Goal: Information Seeking & Learning: Check status

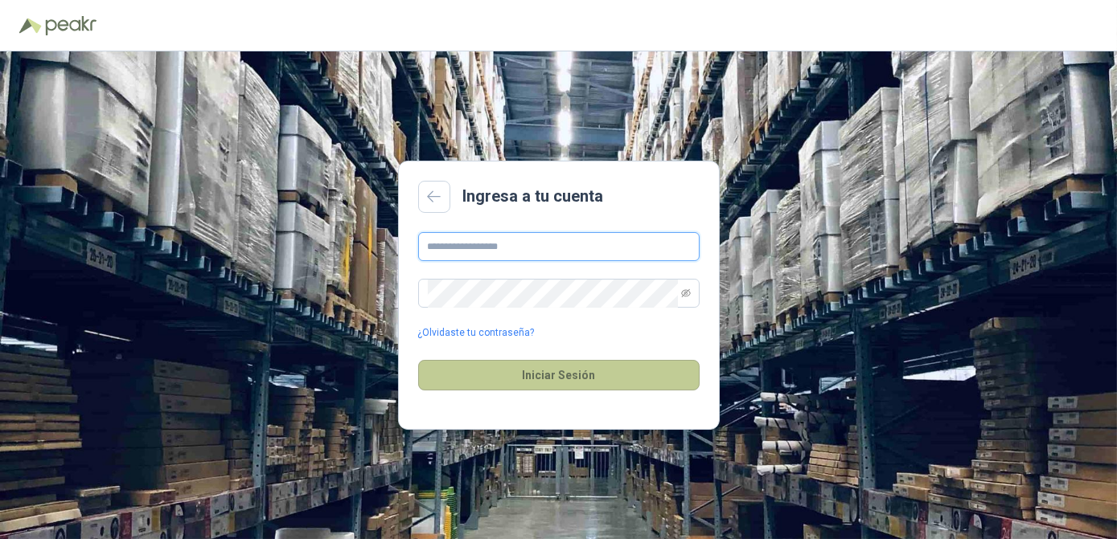
type input "**********"
click at [542, 388] on button "Iniciar Sesión" at bounding box center [558, 375] width 281 height 31
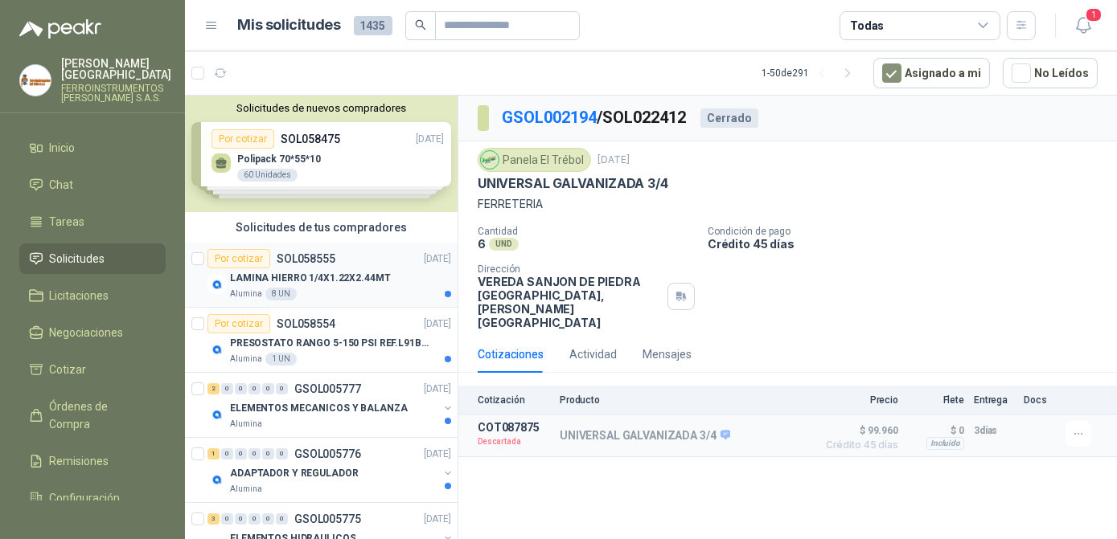
click at [313, 284] on p "LAMINA HIERRO 1/4X1.22X2.44MT" at bounding box center [310, 278] width 161 height 15
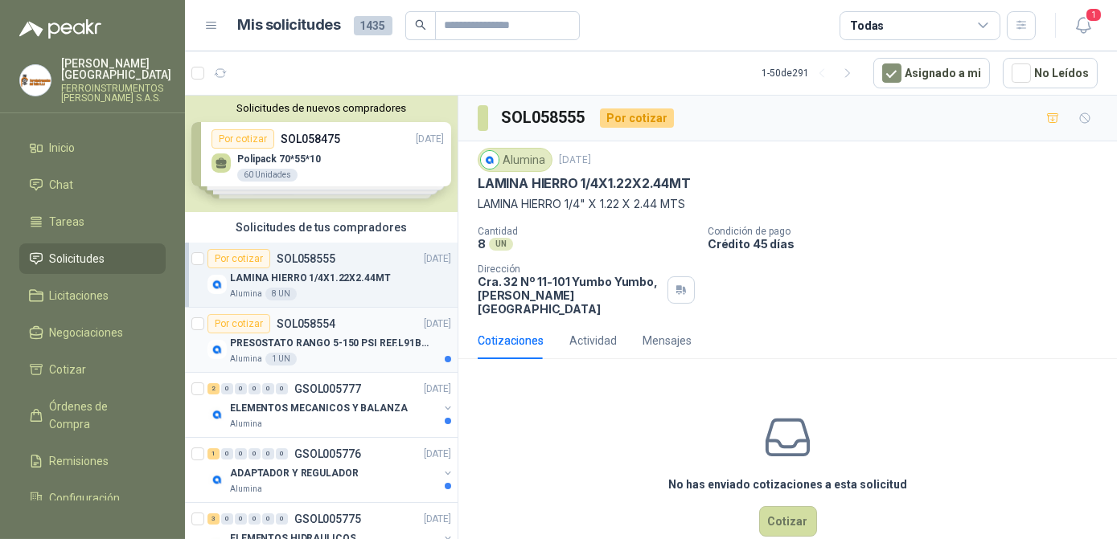
click at [316, 342] on p "PRESOSTATO RANGO 5-150 PSI REF.L91B-1050" at bounding box center [330, 343] width 200 height 15
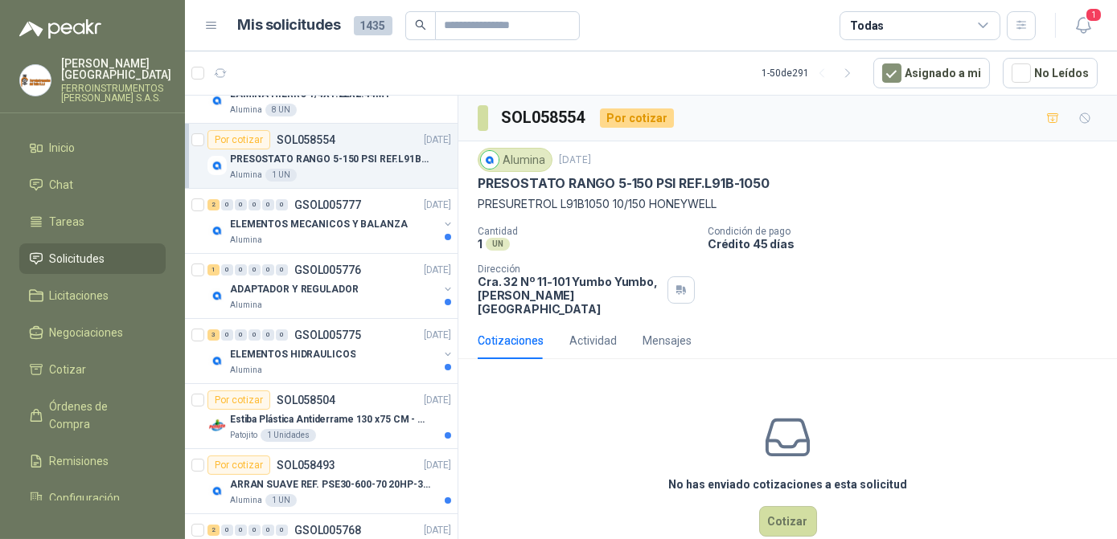
scroll to position [184, 0]
click at [353, 221] on p "ELEMENTOS MECANICOS Y BALANZA" at bounding box center [319, 224] width 178 height 15
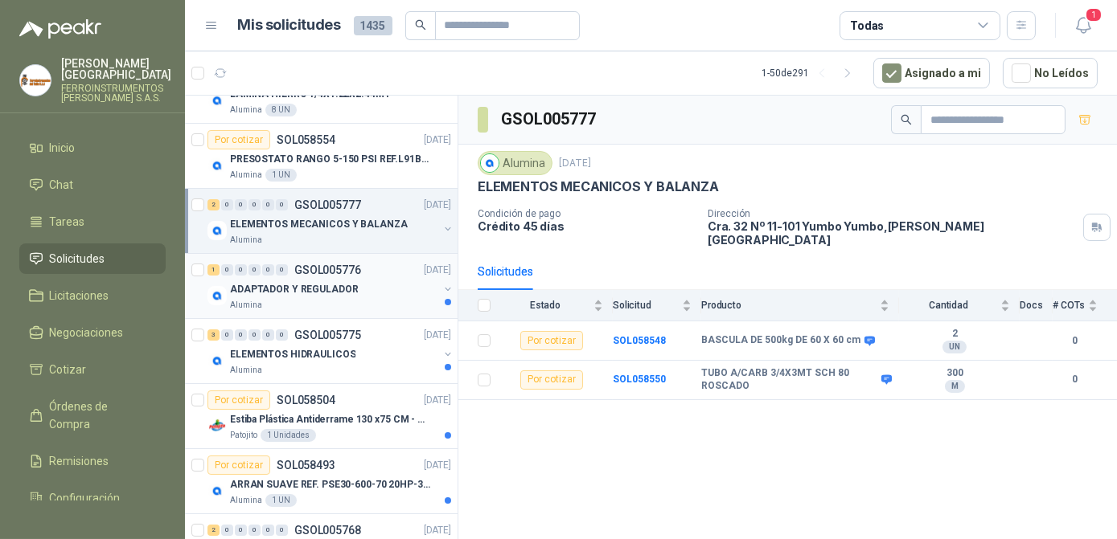
click at [368, 297] on div "ADAPTADOR Y REGULADOR" at bounding box center [334, 289] width 208 height 19
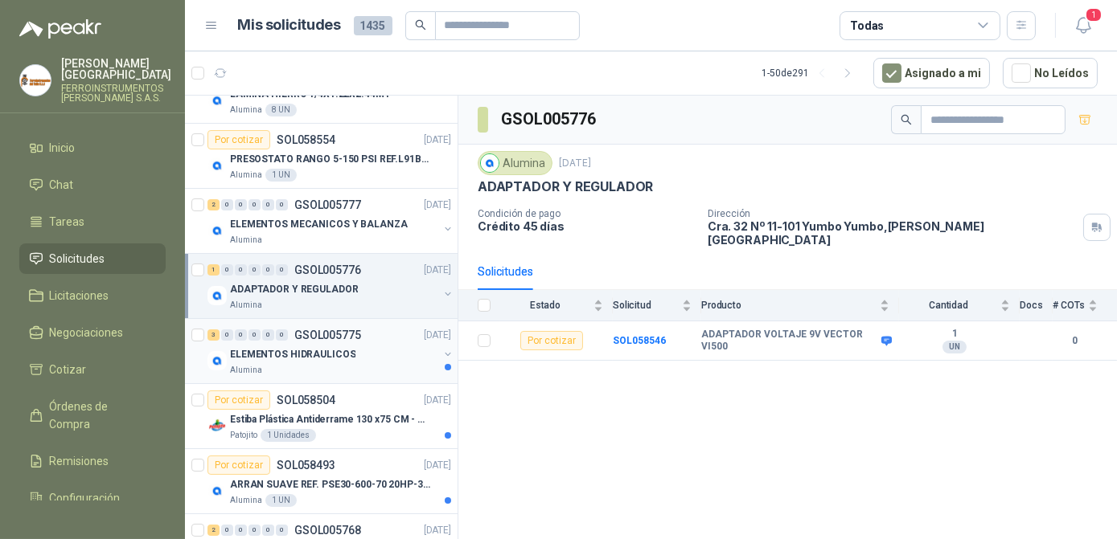
click at [354, 348] on div "ELEMENTOS HIDRAULICOS" at bounding box center [334, 354] width 208 height 19
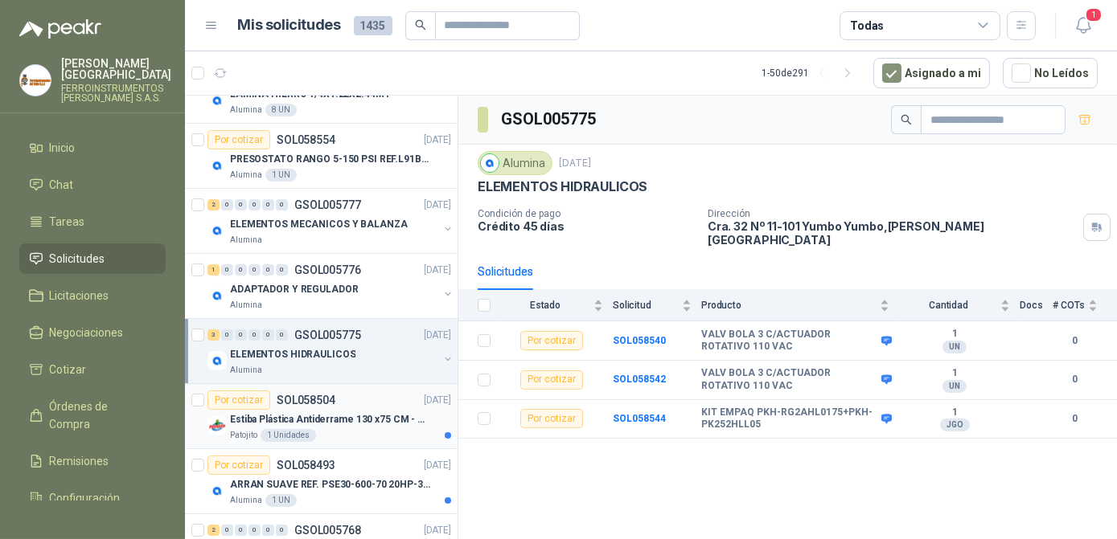
click at [357, 429] on div "Patojito 1 Unidades" at bounding box center [340, 435] width 221 height 13
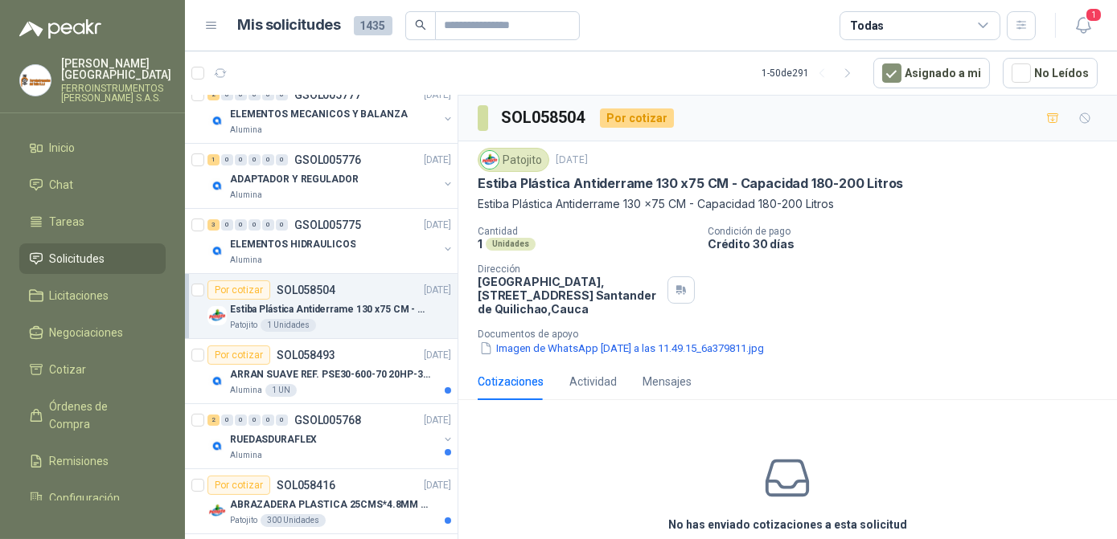
scroll to position [334, 0]
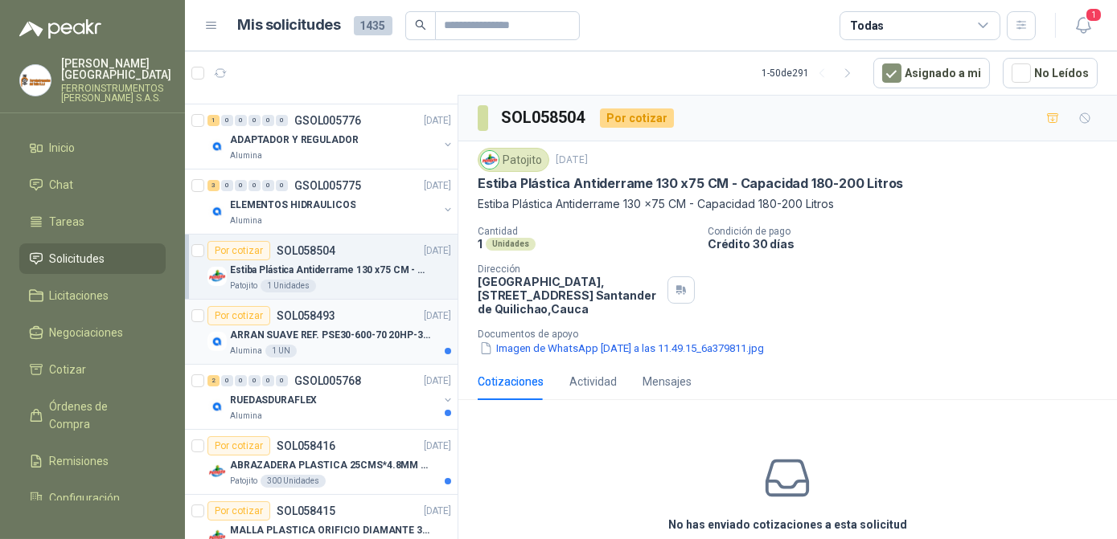
click at [354, 355] on div "Alumina 1 UN" at bounding box center [340, 351] width 221 height 13
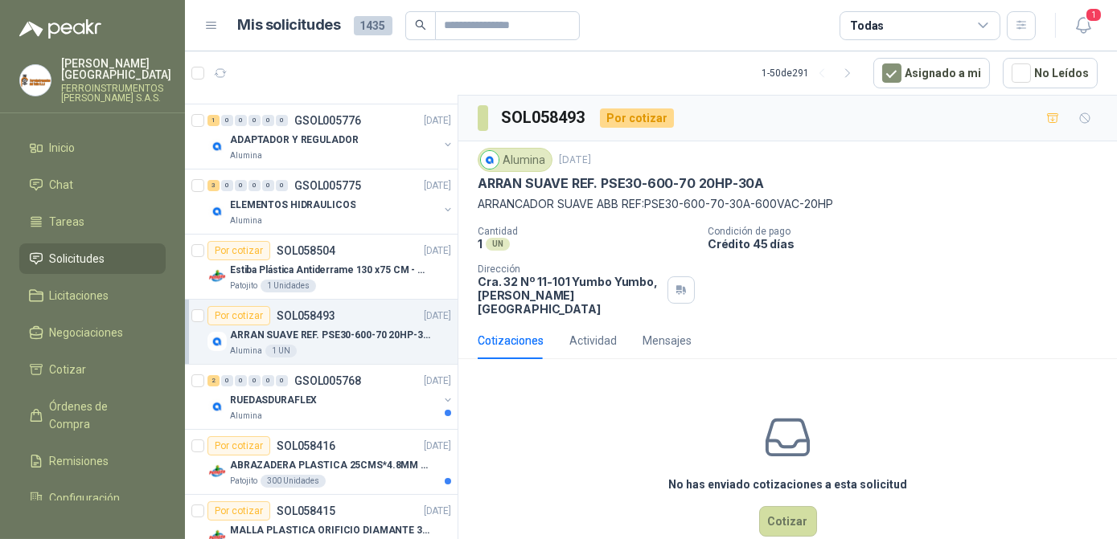
scroll to position [490, 0]
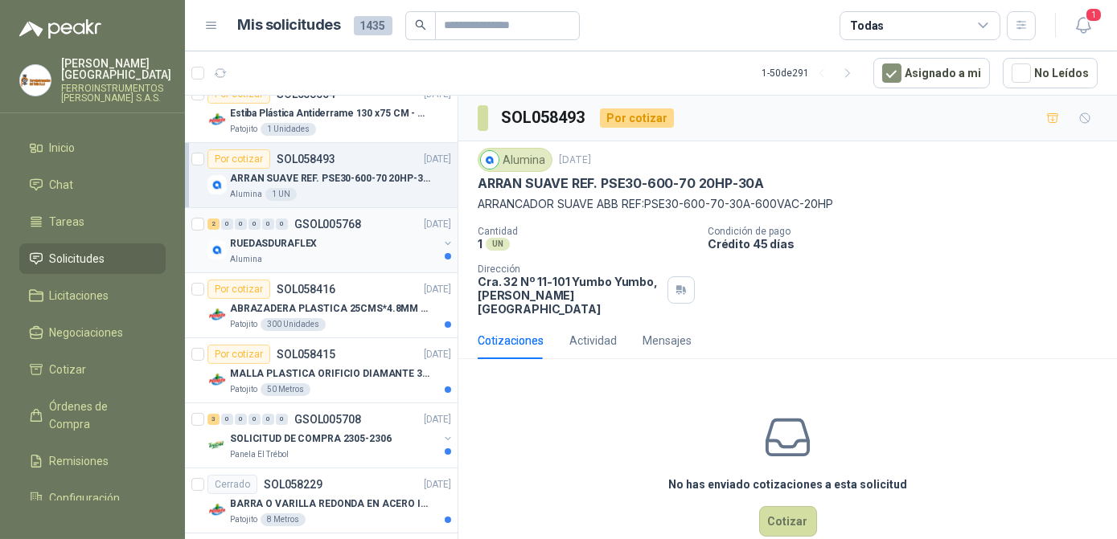
click at [371, 266] on div "2 0 0 0 0 0 GSOL005768 [DATE] RUEDASDURAFLEX Alumina" at bounding box center [321, 240] width 273 height 65
click at [393, 242] on div "RUEDASDURAFLEX" at bounding box center [334, 243] width 208 height 19
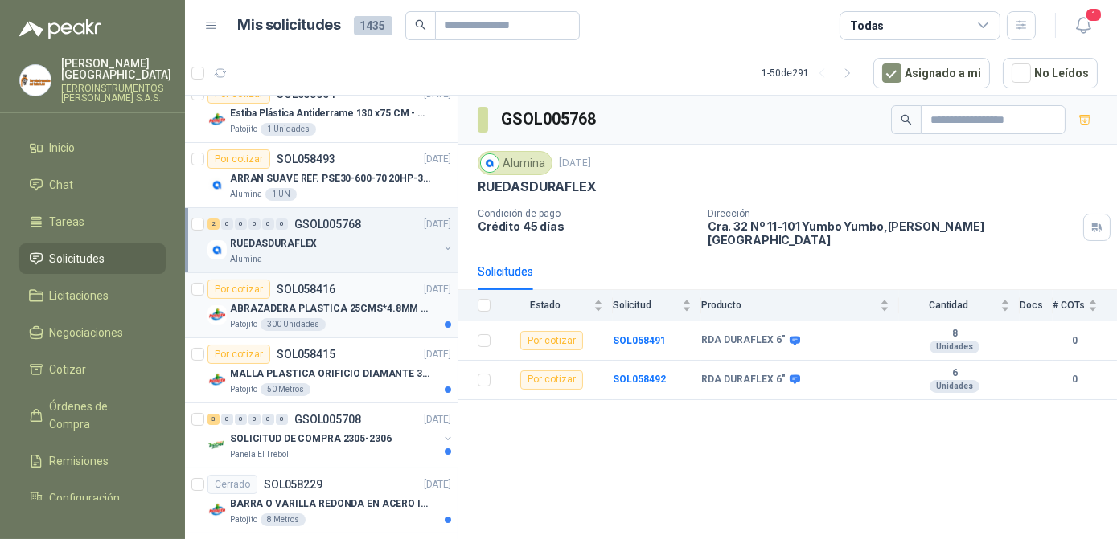
click at [371, 318] on div "Patojito 300 Unidades" at bounding box center [340, 324] width 221 height 13
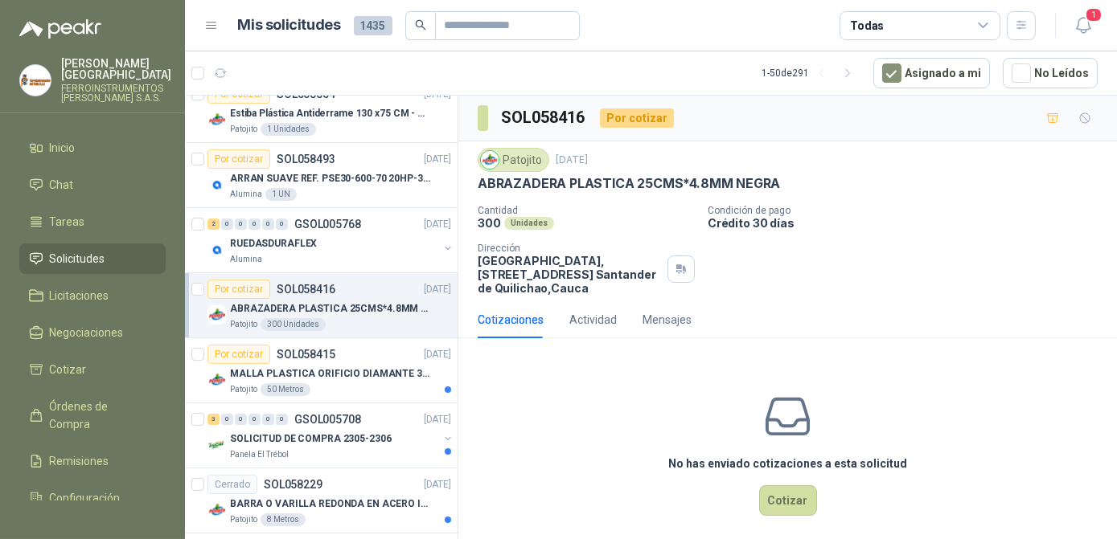
scroll to position [580, 0]
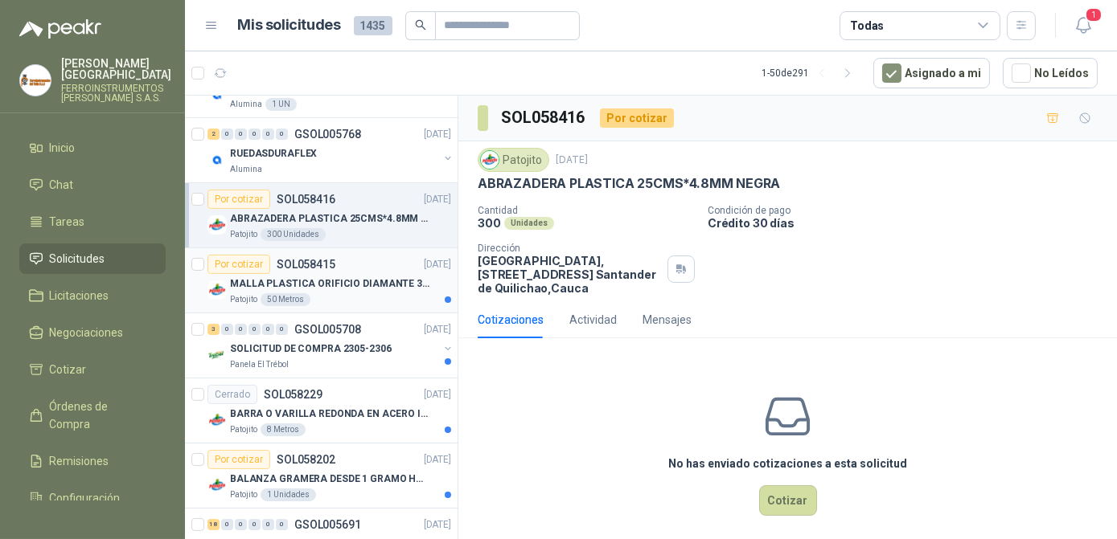
click at [375, 293] on div "Patojito 50 Metros" at bounding box center [340, 299] width 221 height 13
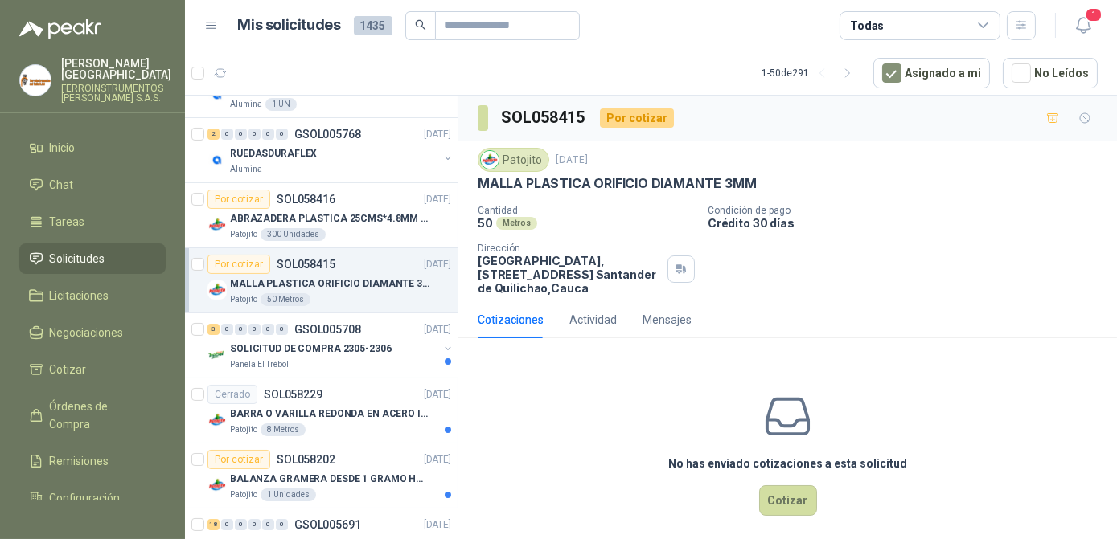
scroll to position [641, 0]
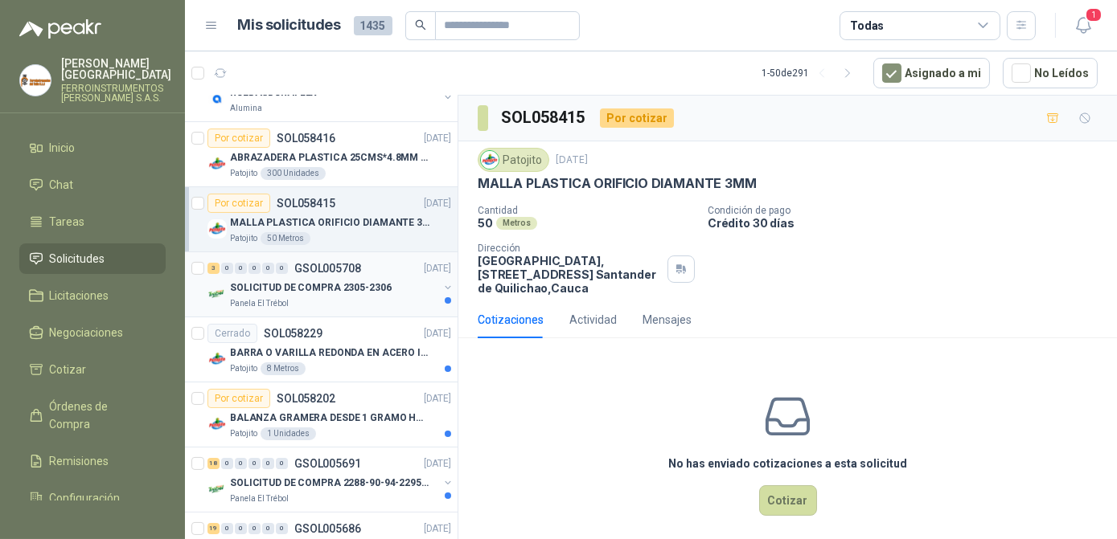
click at [377, 286] on p "SOLICITUD DE COMPRA 2305-2306" at bounding box center [311, 288] width 162 height 15
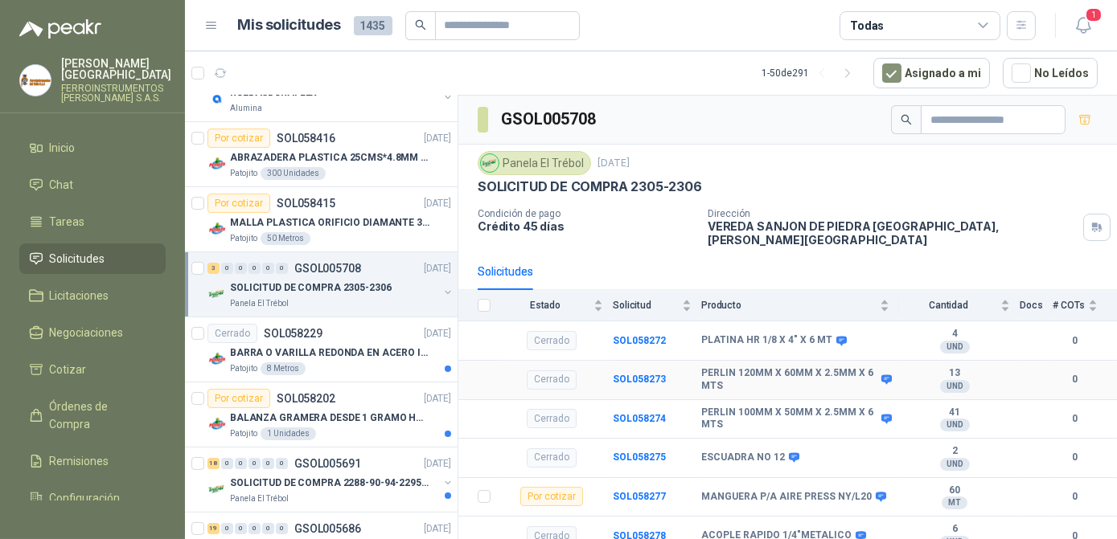
scroll to position [120, 0]
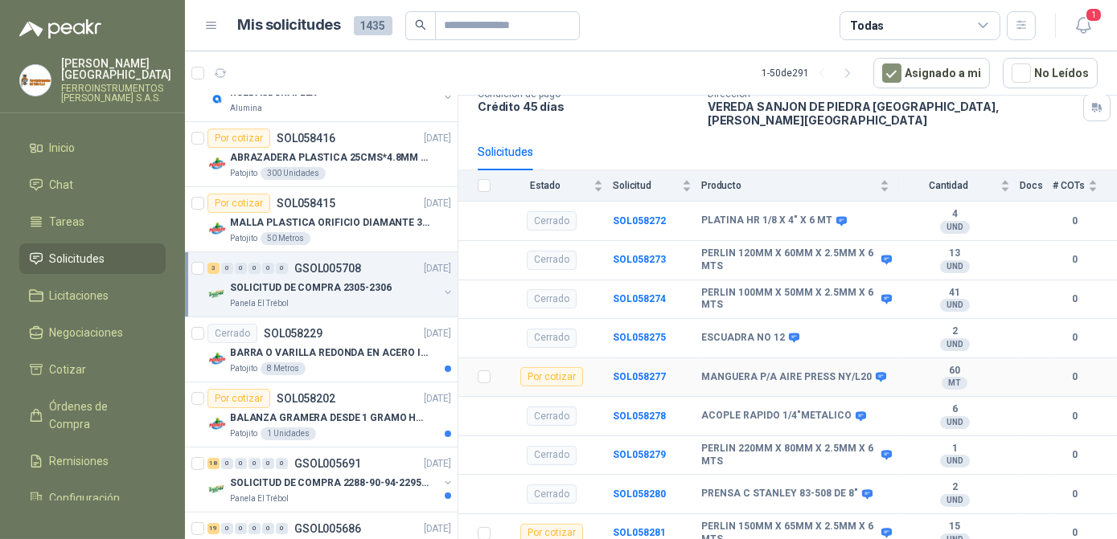
click at [581, 369] on div "Por cotizar" at bounding box center [551, 376] width 63 height 19
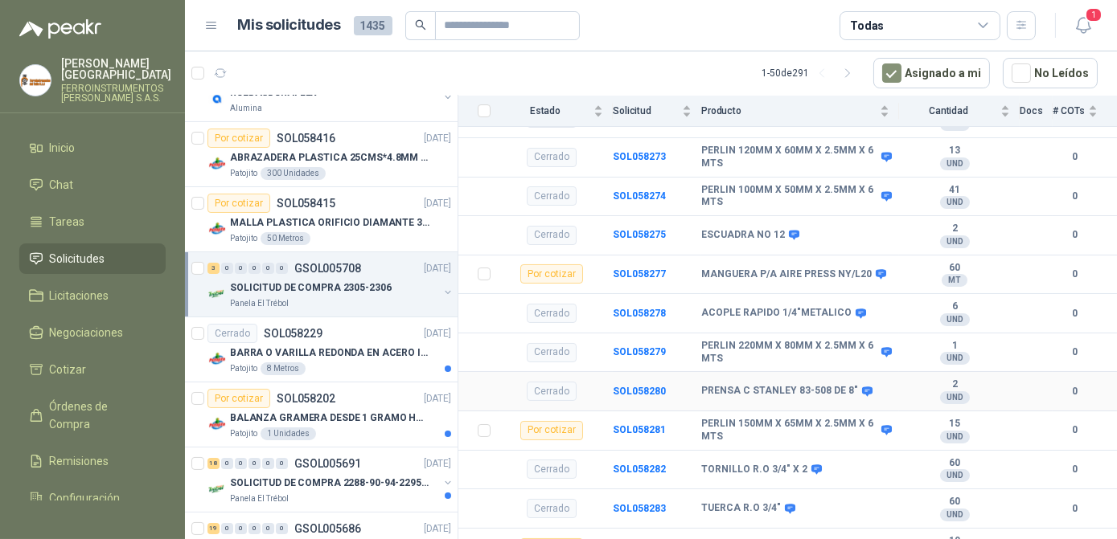
scroll to position [236, 0]
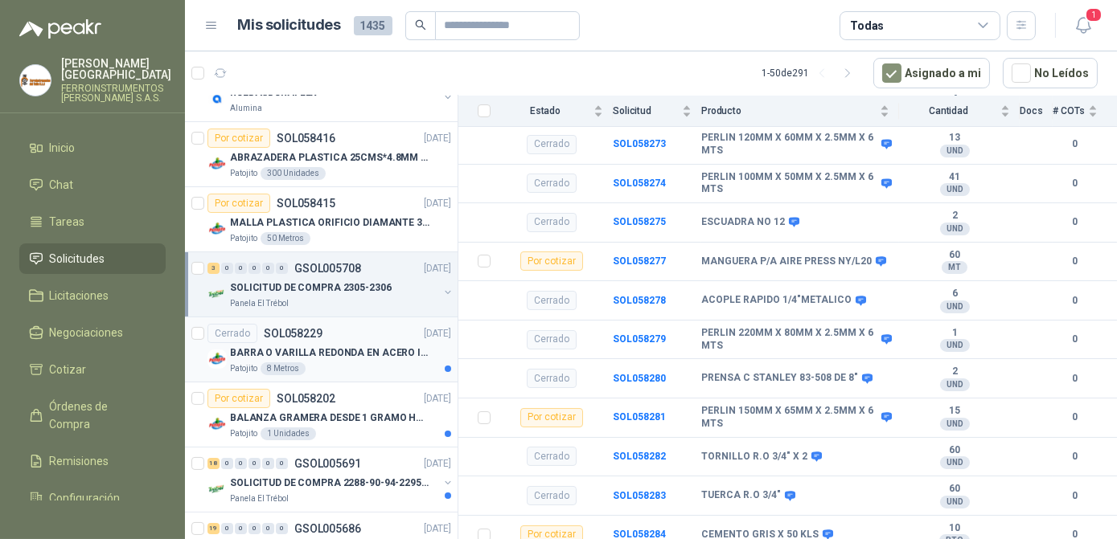
click at [319, 376] on article "Cerrado SOL058229 [DATE] BARRA O VARILLA REDONDA EN ACERO INOXIDABLE DE 2" O 50…" at bounding box center [321, 350] width 273 height 65
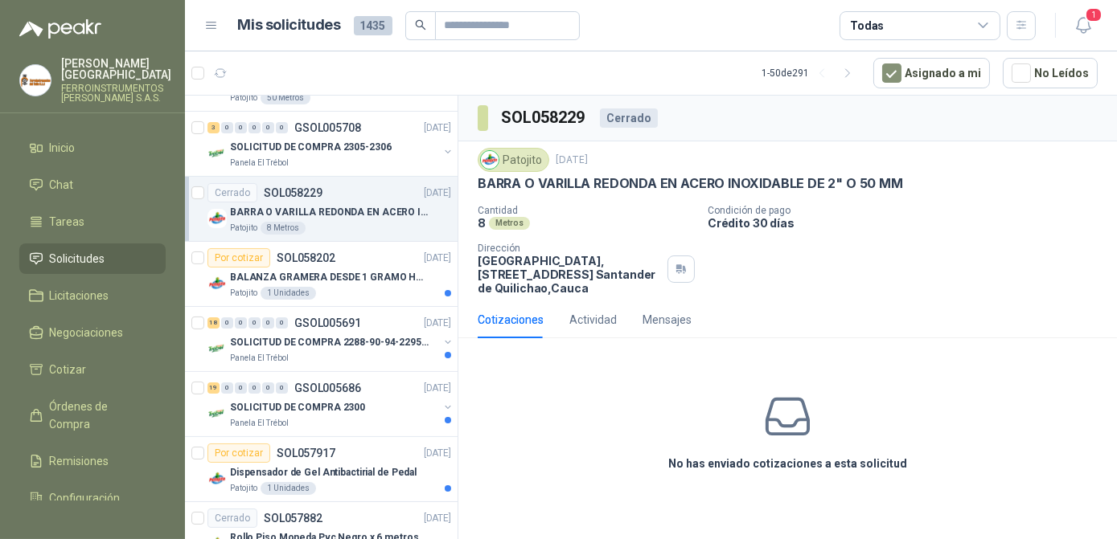
scroll to position [788, 0]
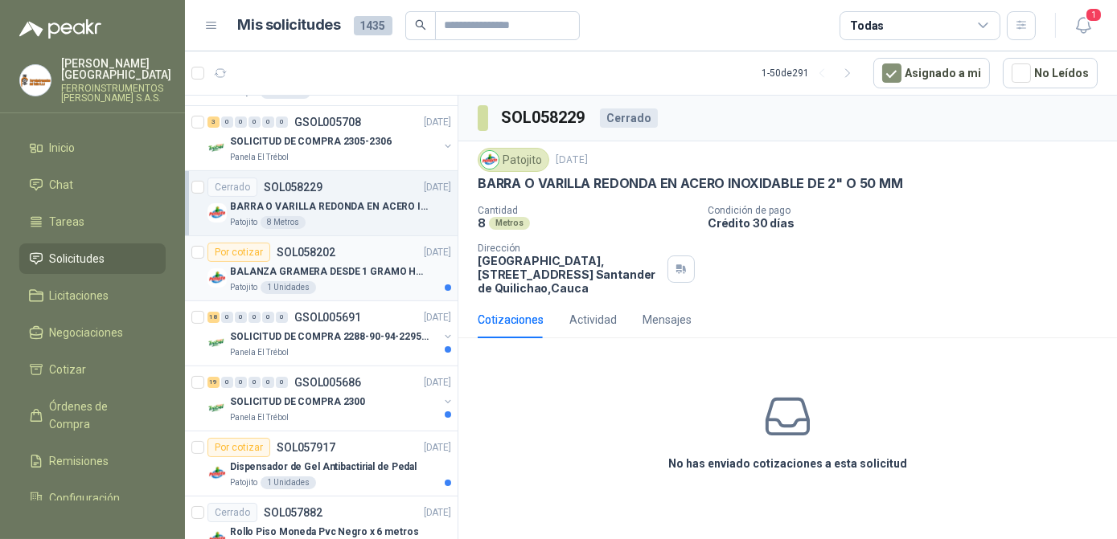
click at [389, 284] on div "Patojito 1 Unidades" at bounding box center [340, 287] width 221 height 13
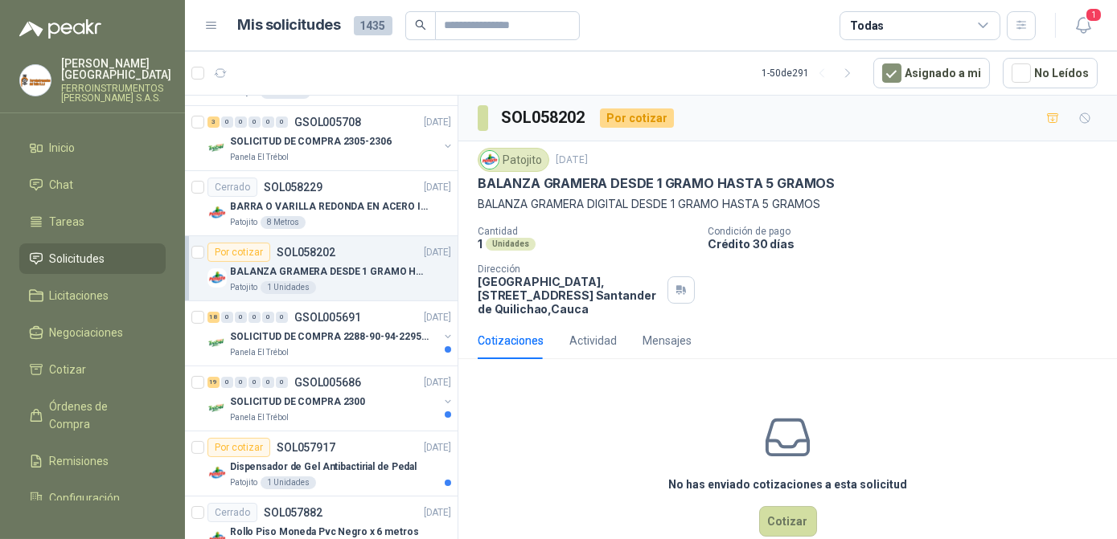
scroll to position [867, 0]
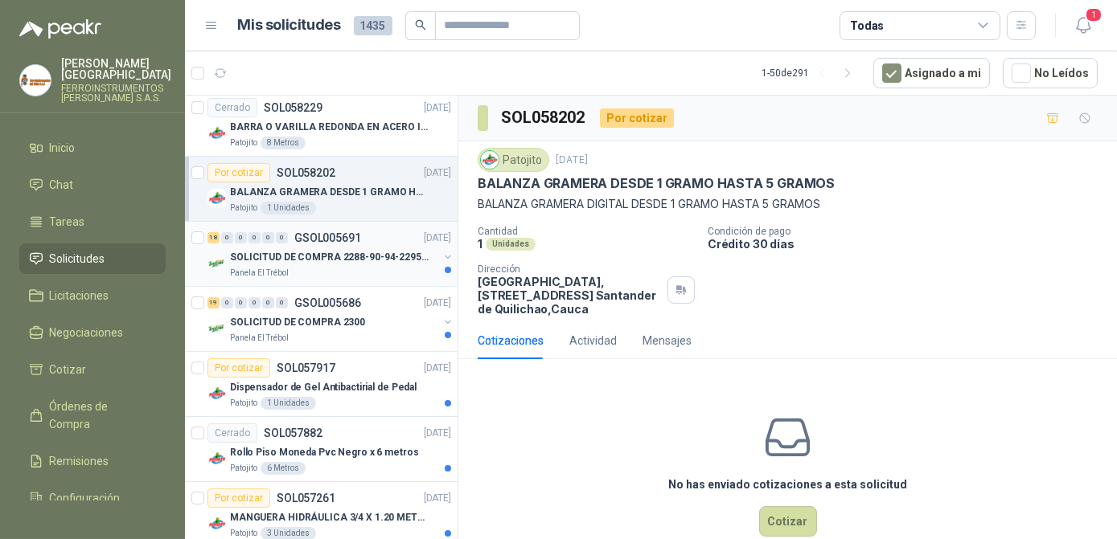
click at [394, 270] on div "Panela El Trébol" at bounding box center [334, 273] width 208 height 13
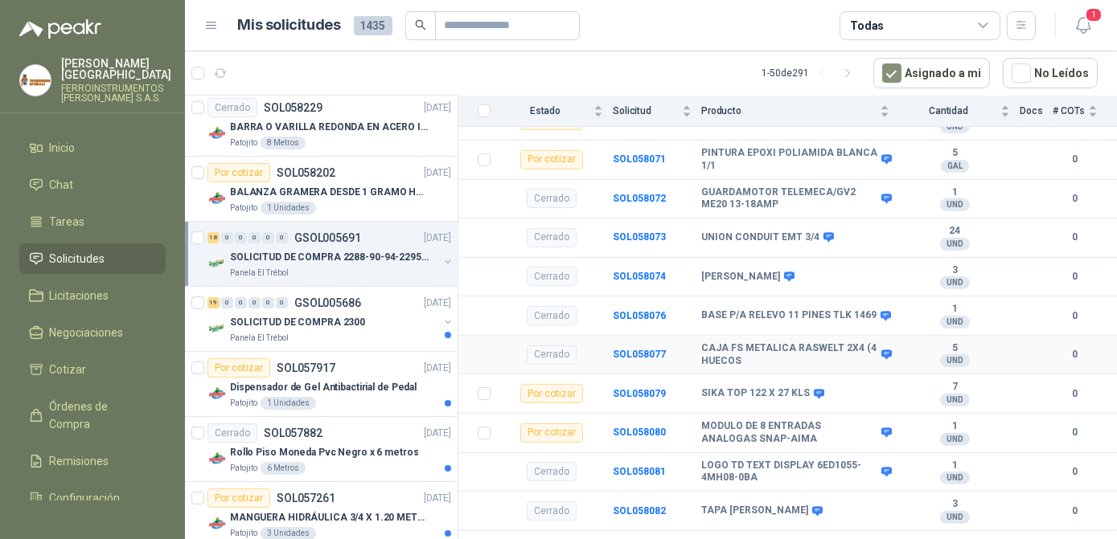
scroll to position [1573, 0]
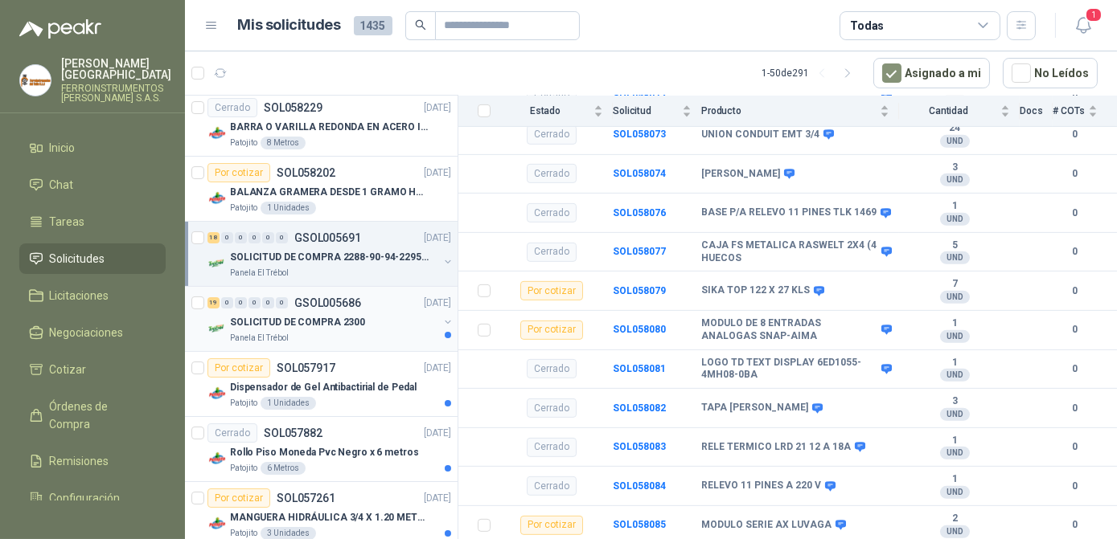
click at [342, 326] on div "SOLICITUD DE COMPRA 2300" at bounding box center [334, 322] width 208 height 19
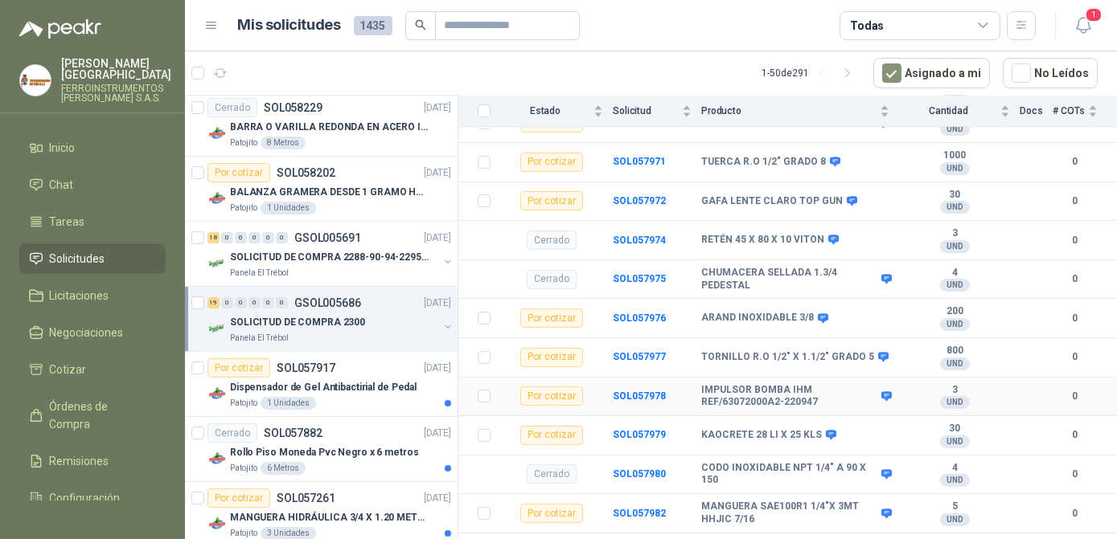
scroll to position [1310, 0]
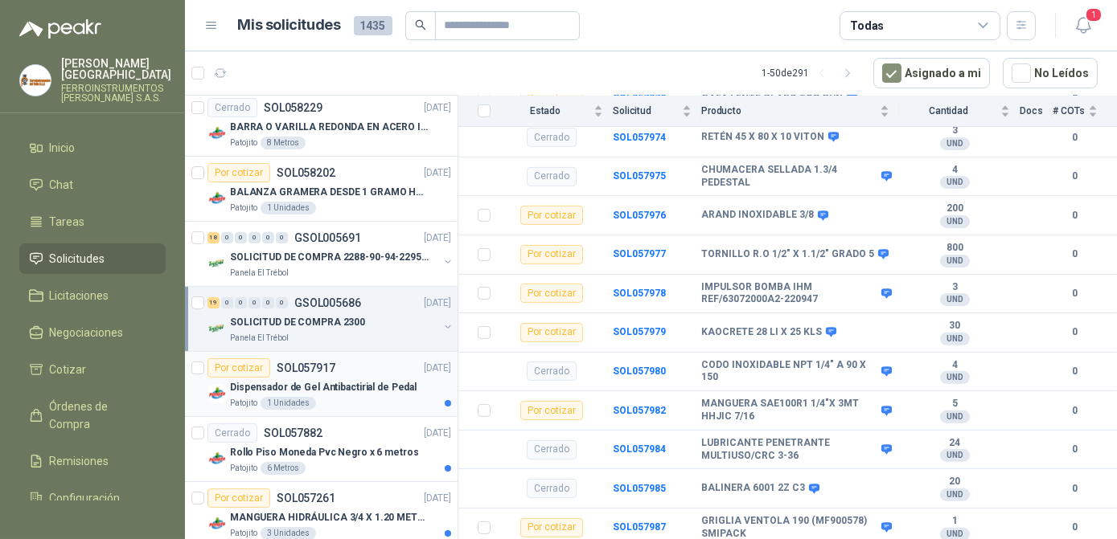
click at [326, 380] on p "Dispensador de Gel Antibactirial de Pedal" at bounding box center [323, 387] width 186 height 15
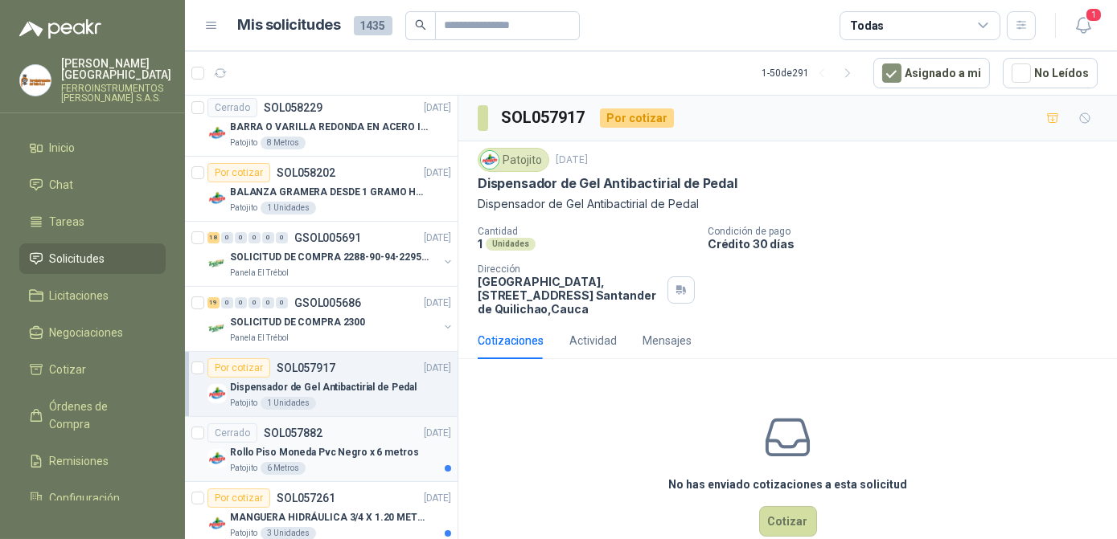
click at [362, 451] on p "Rollo Piso Moneda Pvc Negro x 6 metros" at bounding box center [324, 452] width 188 height 15
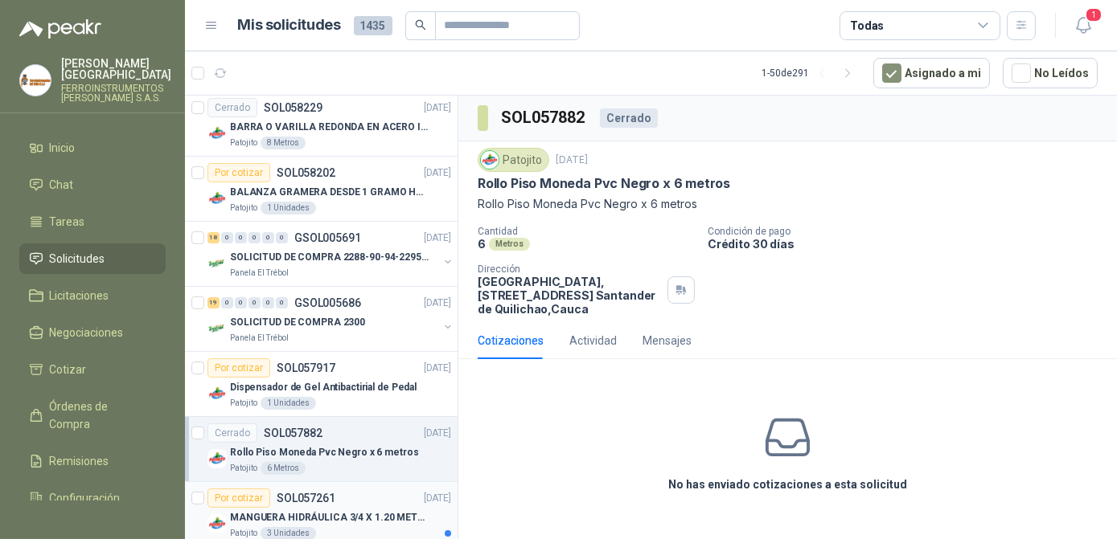
click at [341, 513] on p "MANGUERA HIDRÁULICA 3/4 X 1.20 METROS DE LONGITUD HR-HR-ACOPLADA" at bounding box center [330, 517] width 200 height 15
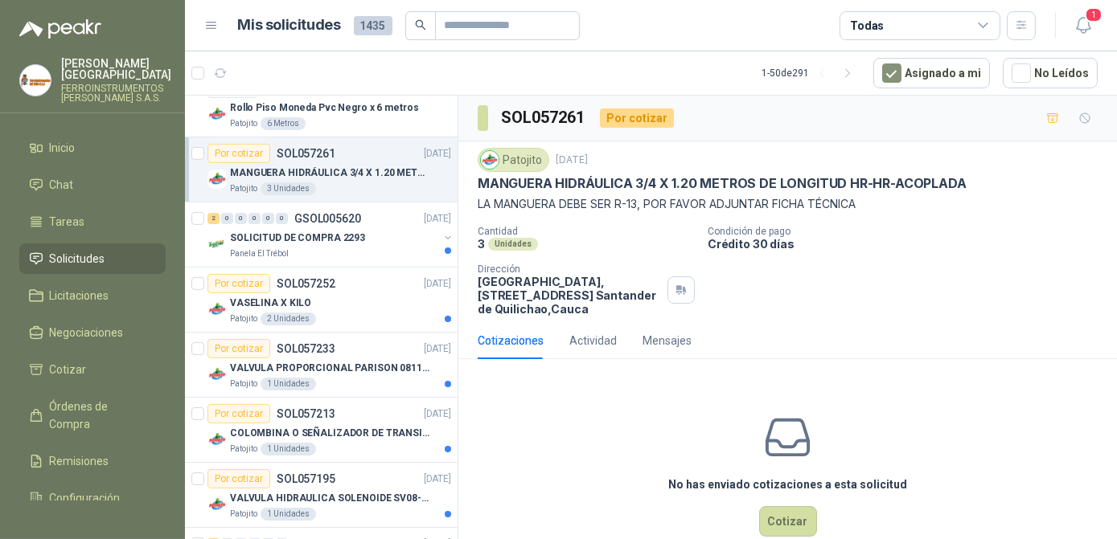
scroll to position [1216, 0]
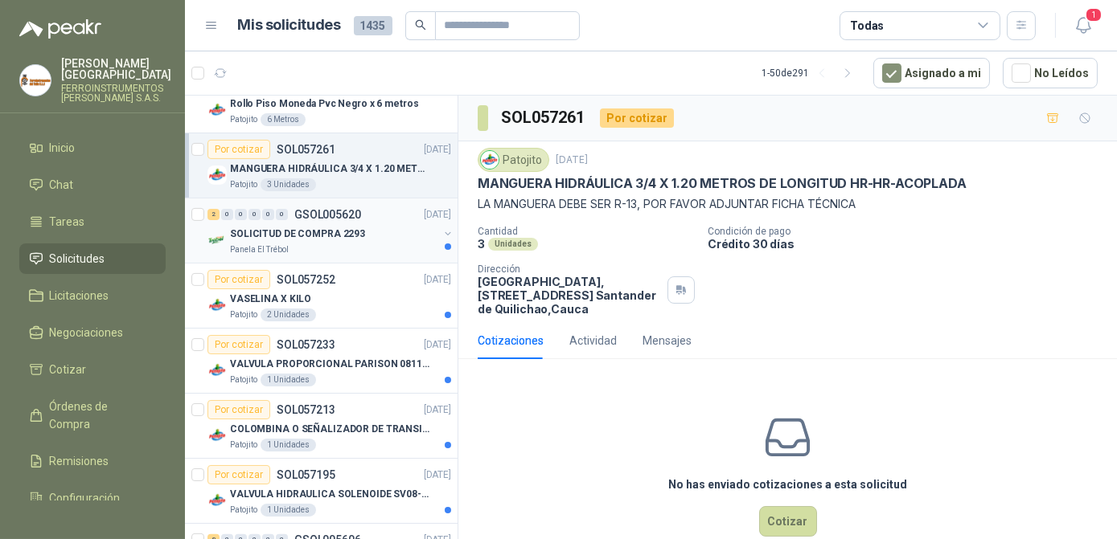
click at [373, 256] on div "2 0 0 0 0 0 GSOL005620 [DATE] SOLICITUD DE COMPRA 2293 Panela El Trébol" at bounding box center [321, 231] width 273 height 65
click at [377, 244] on div "Panela El Trébol" at bounding box center [334, 250] width 208 height 13
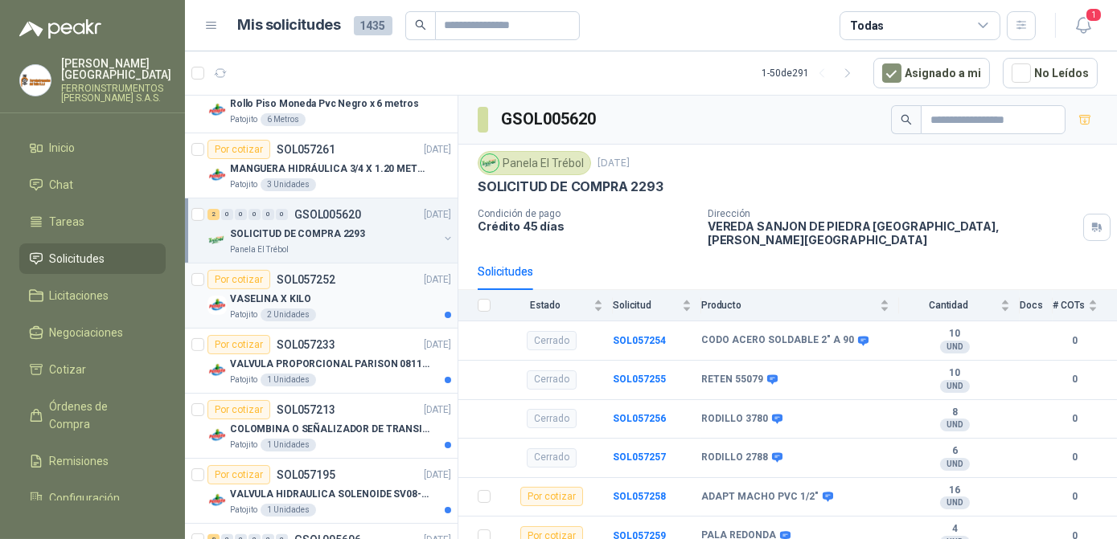
click at [362, 290] on div "VASELINA X KILO" at bounding box center [340, 298] width 221 height 19
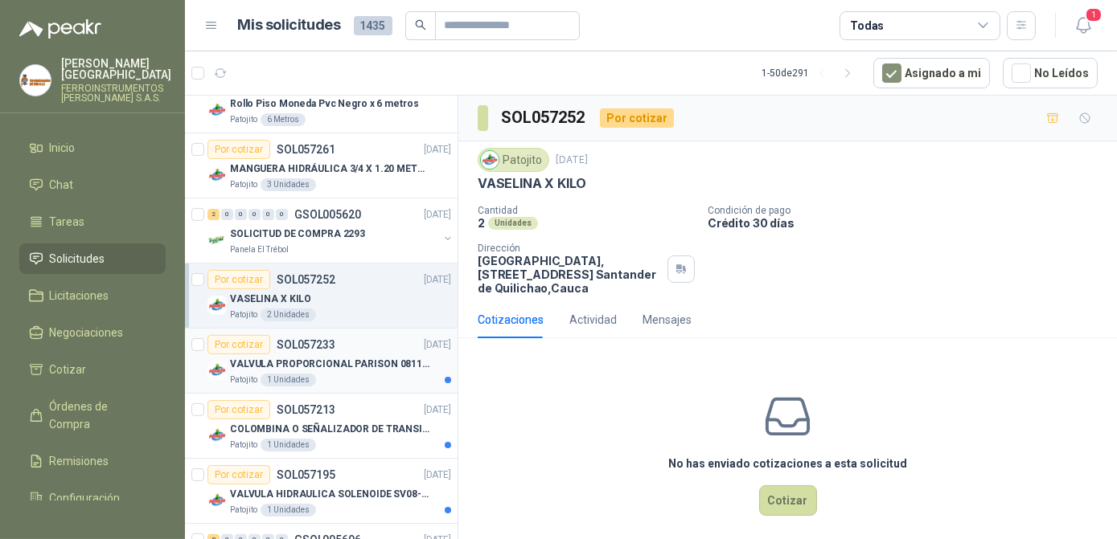
click at [363, 357] on p "VALVULA PROPORCIONAL PARISON 0811404612 / 4WRPEH6C4 REXROTH" at bounding box center [330, 364] width 200 height 15
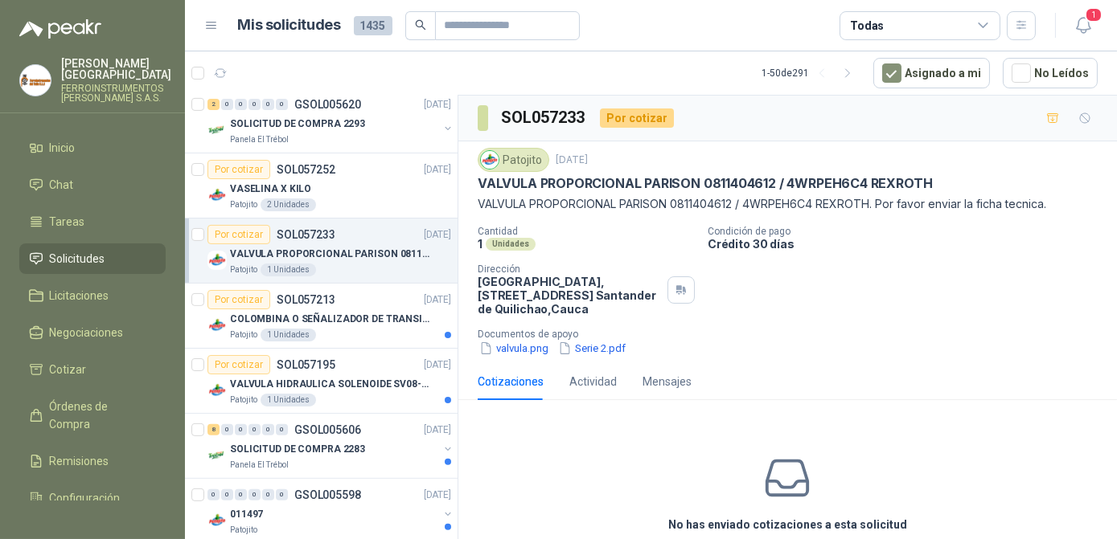
scroll to position [1327, 0]
click at [365, 330] on div "Patojito 1 Unidades" at bounding box center [340, 334] width 221 height 13
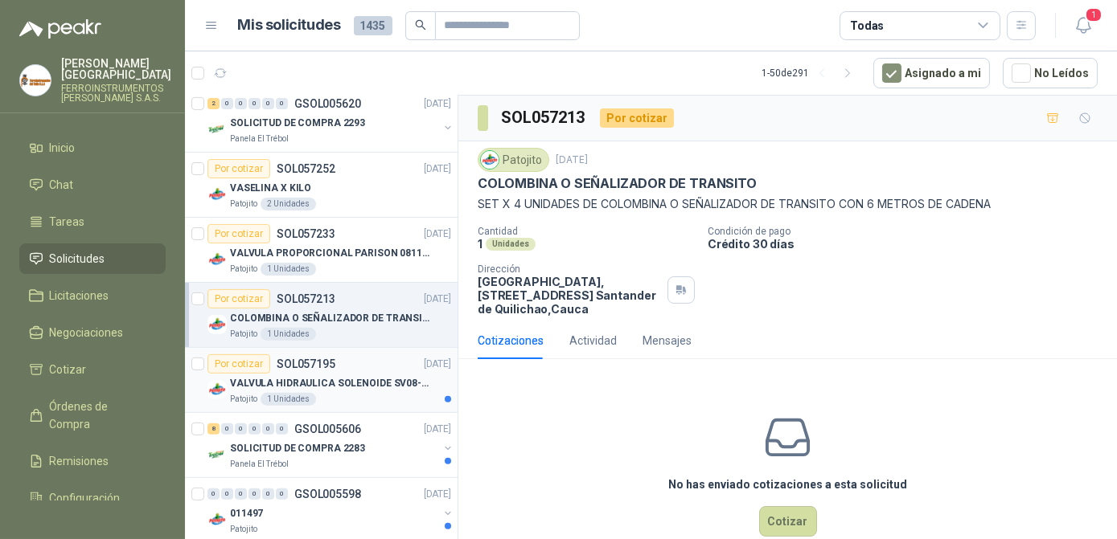
click at [379, 384] on p "VALVULA HIDRAULICA SOLENOIDE SV08-20 REF : SV08-3B-N-24DC-DG NORMALMENTE CERRADA" at bounding box center [330, 383] width 200 height 15
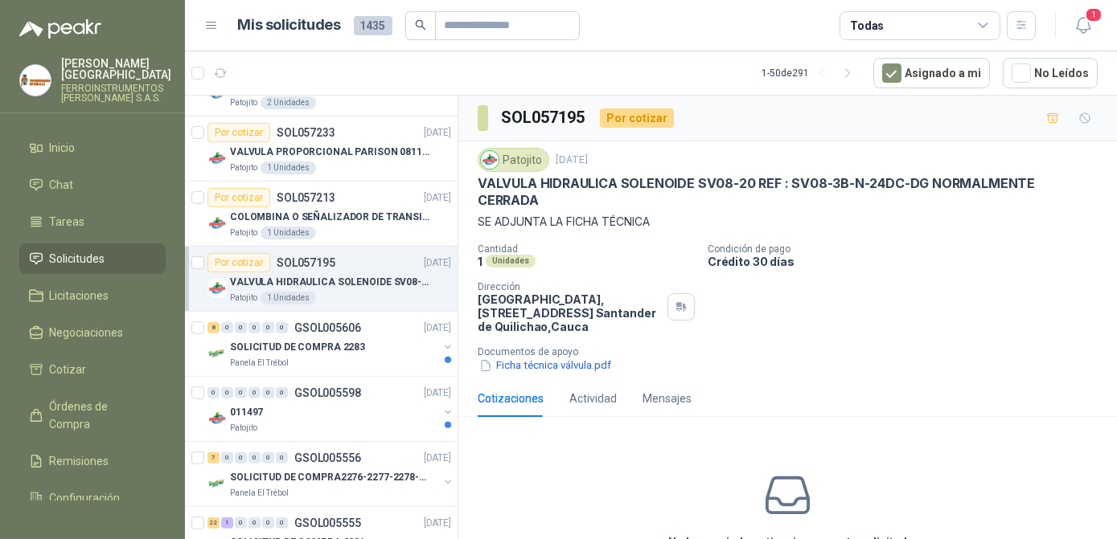
scroll to position [1486, 0]
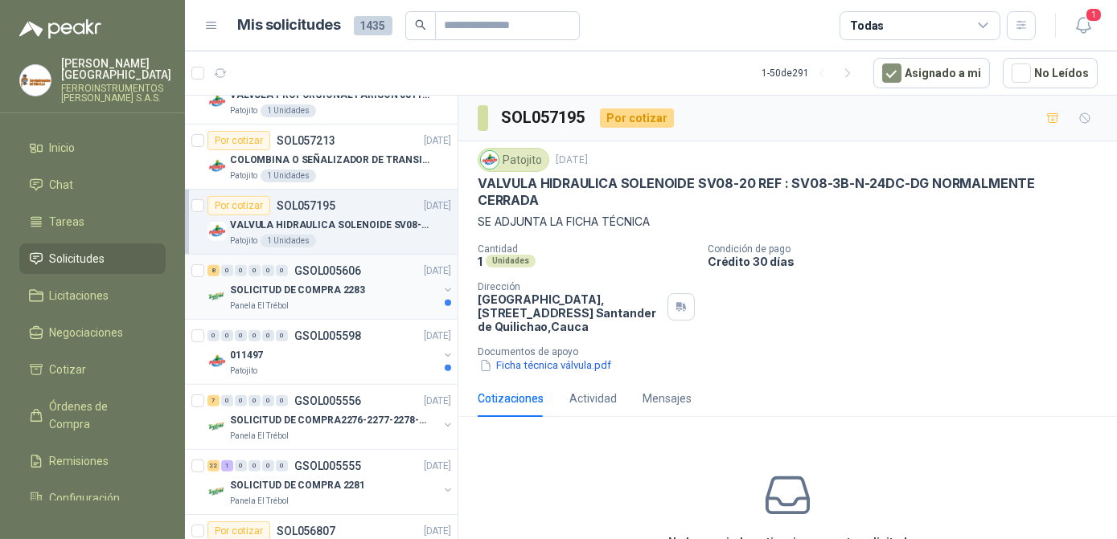
click at [375, 304] on div "Panela El Trébol" at bounding box center [334, 306] width 208 height 13
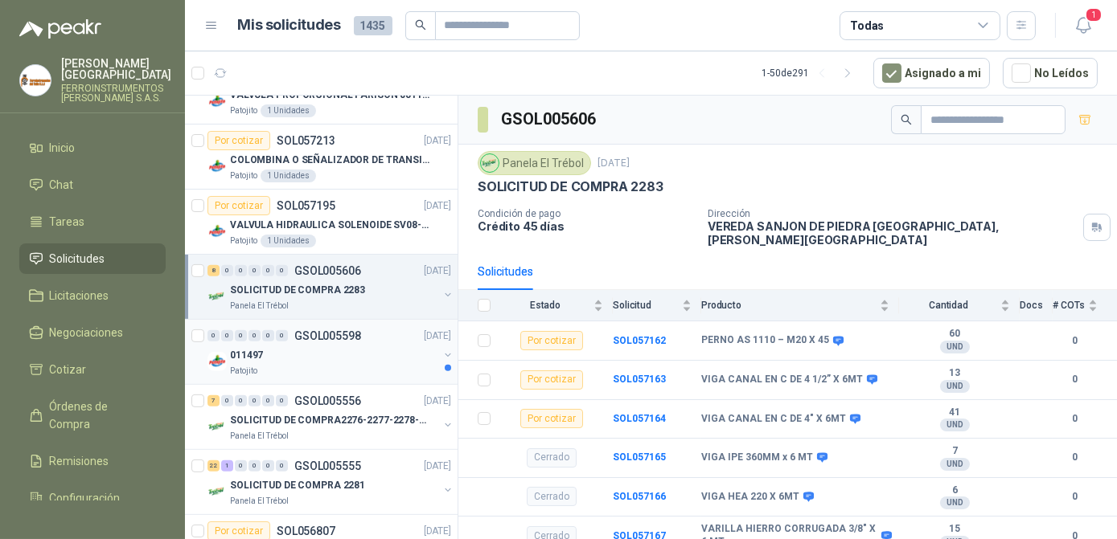
click at [368, 365] on div "Patojito" at bounding box center [334, 371] width 208 height 13
